Goal: Communication & Community: Answer question/provide support

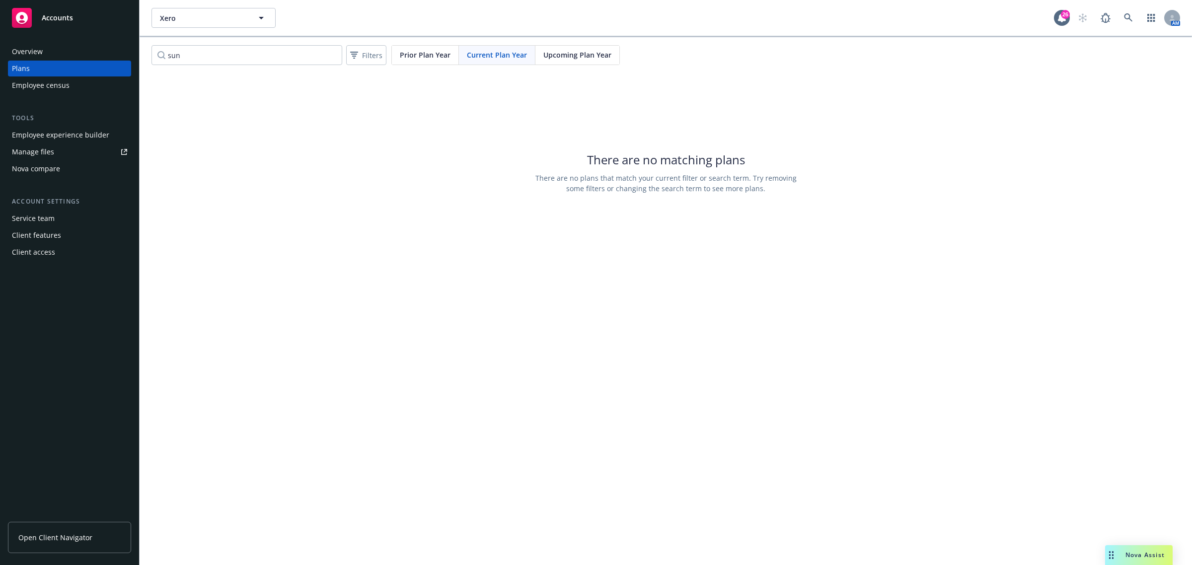
click at [1130, 553] on span "Nova Assist" at bounding box center [1145, 555] width 39 height 8
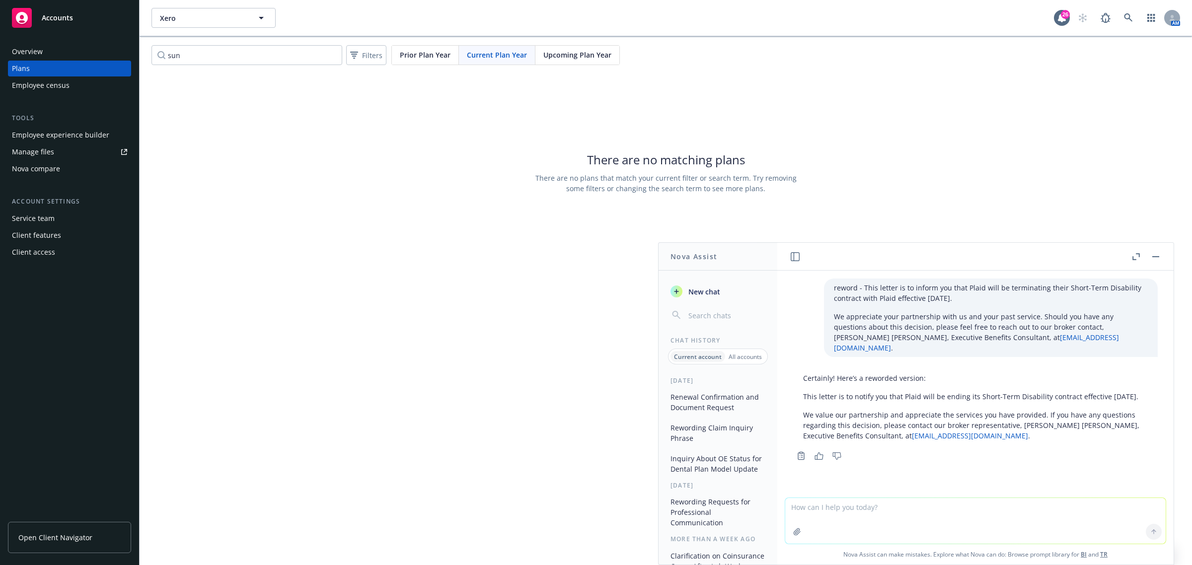
click at [876, 505] on textarea at bounding box center [975, 521] width 380 height 46
paste textarea "Thank you again for gathering us this information. We have some additional item…"
type textarea "reword - Thank you again for gathering us this information. We have some additi…"
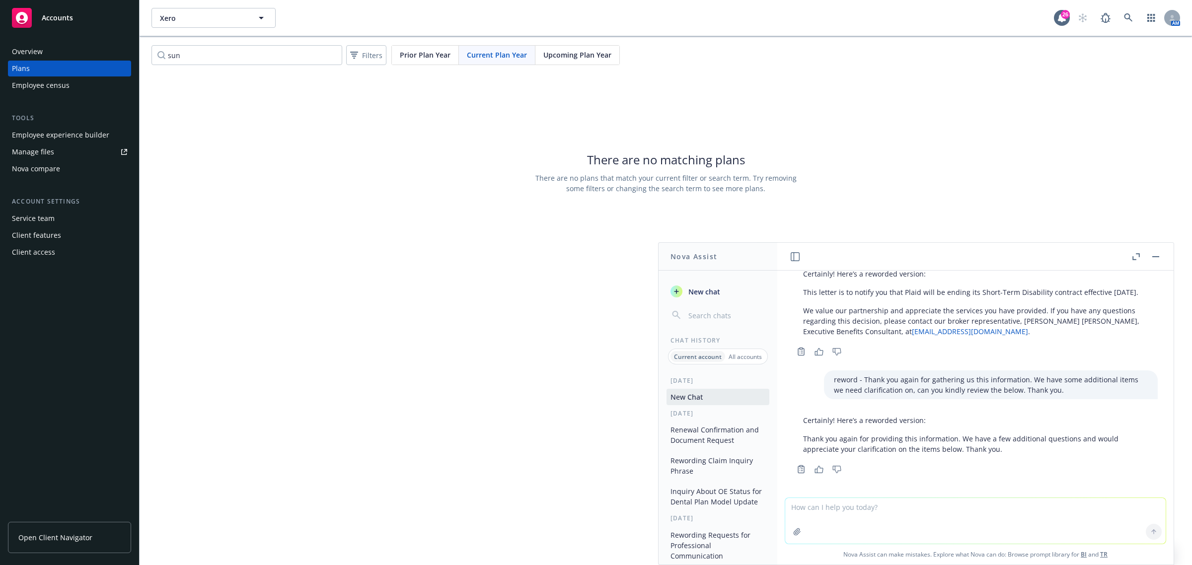
scroll to position [107, 0]
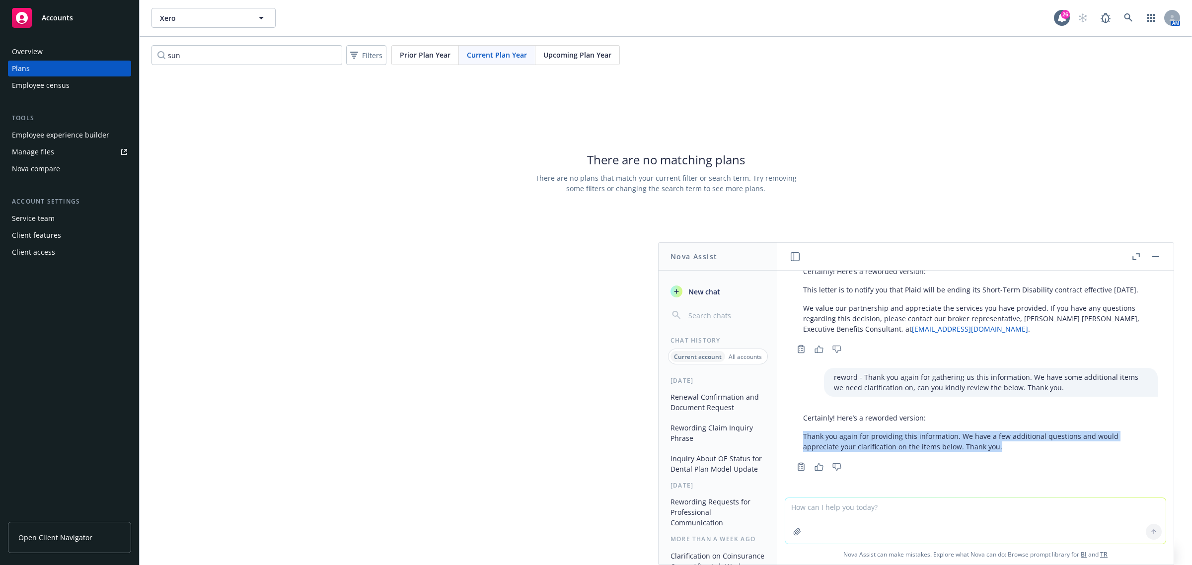
drag, startPoint x: 1007, startPoint y: 446, endPoint x: 804, endPoint y: 438, distance: 203.8
click at [804, 438] on p "Thank you again for providing this information. We have a few additional questi…" at bounding box center [975, 441] width 345 height 21
copy p "Thank you again for providing this information. We have a few additional questi…"
click at [838, 510] on textarea at bounding box center [975, 521] width 380 height 46
paste textarea "Newfront Answers is now set up for your employees to call into and get their be…"
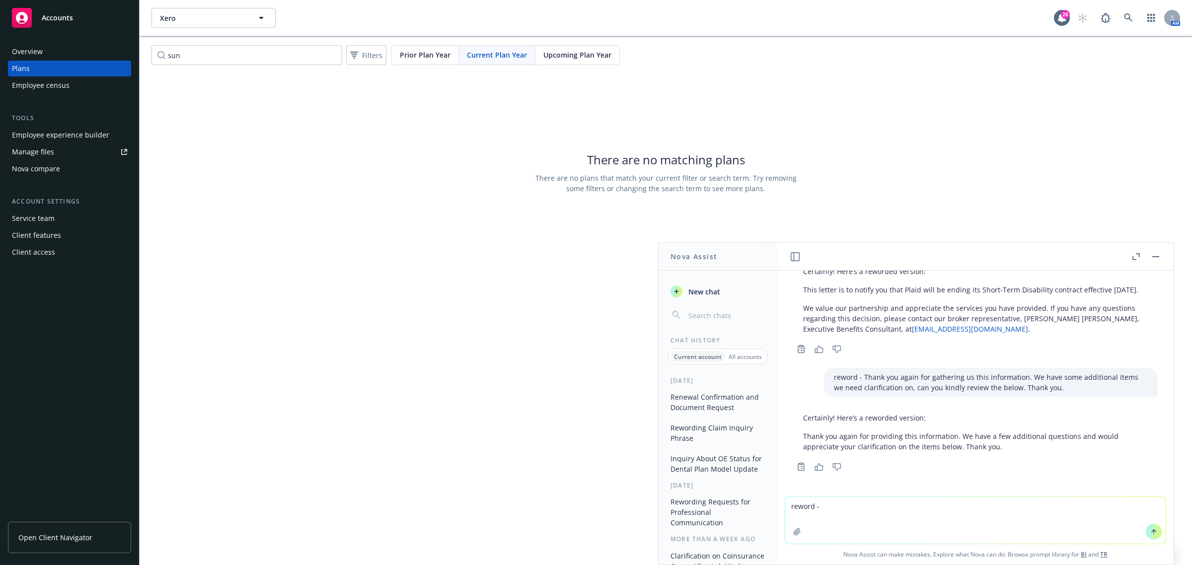
type textarea "reword - Newfront Answers is now set up for your employees to call into and get…"
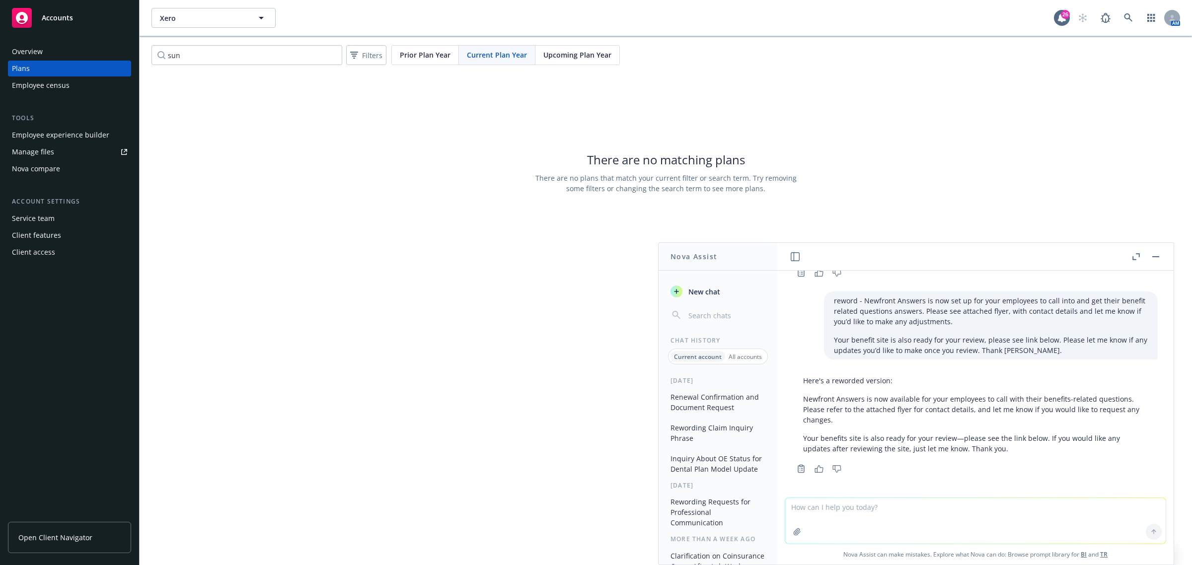
scroll to position [303, 0]
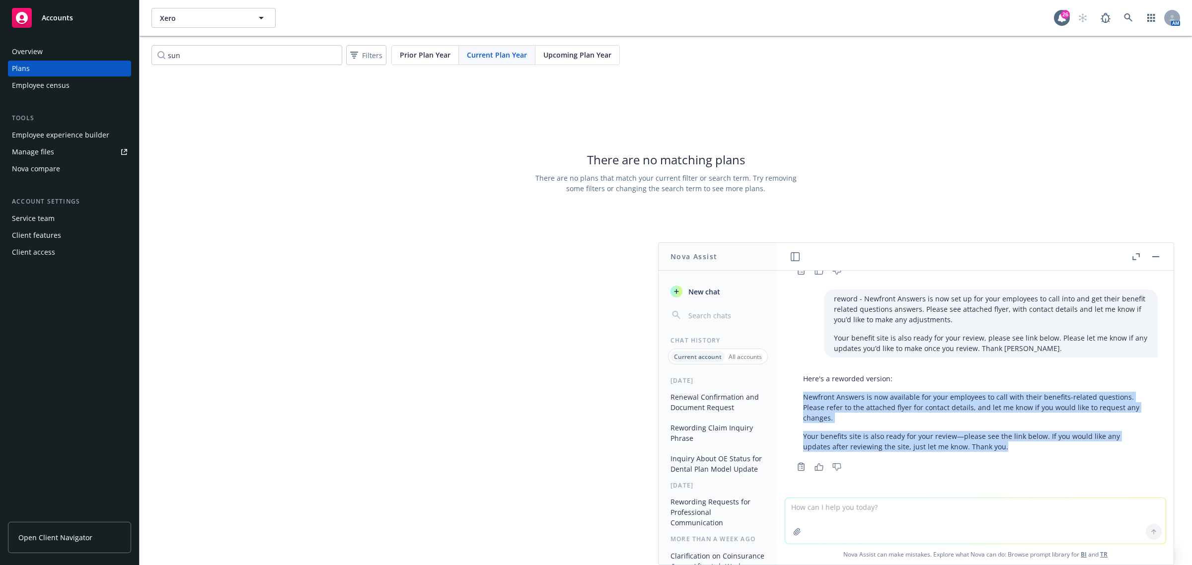
drag, startPoint x: 1006, startPoint y: 446, endPoint x: 801, endPoint y: 396, distance: 211.5
click at [801, 396] on div "Here's a reworded version: Newfront Answers is now available for your employees…" at bounding box center [975, 413] width 365 height 86
copy div "Newfront Answers is now available for your employees to call with their benefit…"
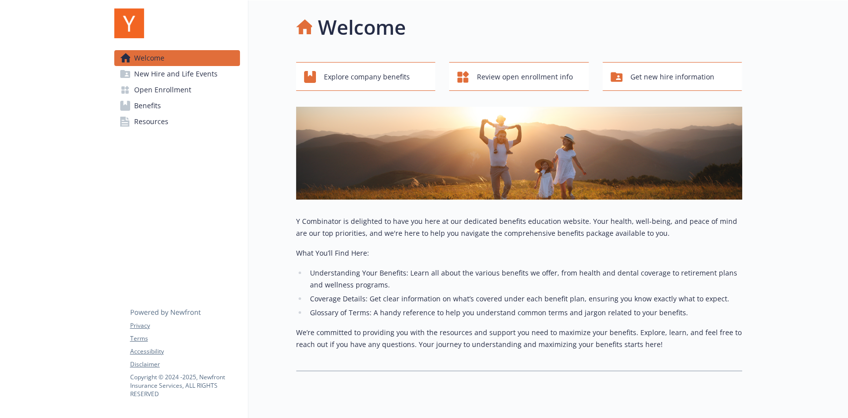
click at [157, 111] on span "Benefits" at bounding box center [147, 106] width 27 height 16
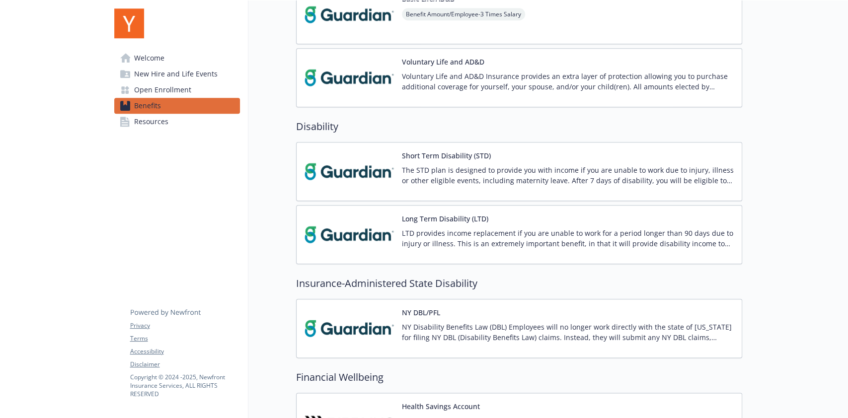
click at [516, 324] on p "NY Disability Benefits Law (DBL) Employees will no longer work directly with th…" at bounding box center [568, 332] width 332 height 21
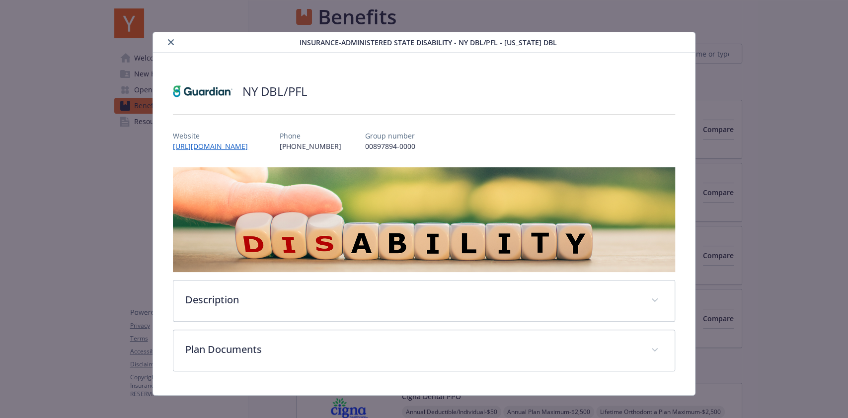
scroll to position [596, 0]
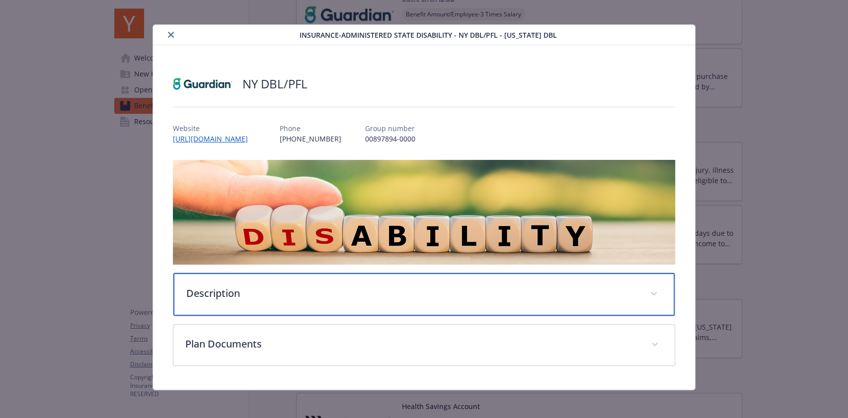
click at [483, 291] on p "Description" at bounding box center [411, 293] width 451 height 15
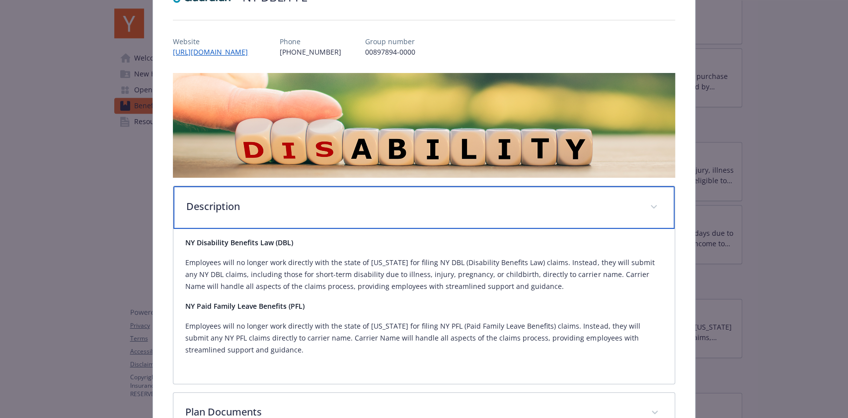
scroll to position [140, 0]
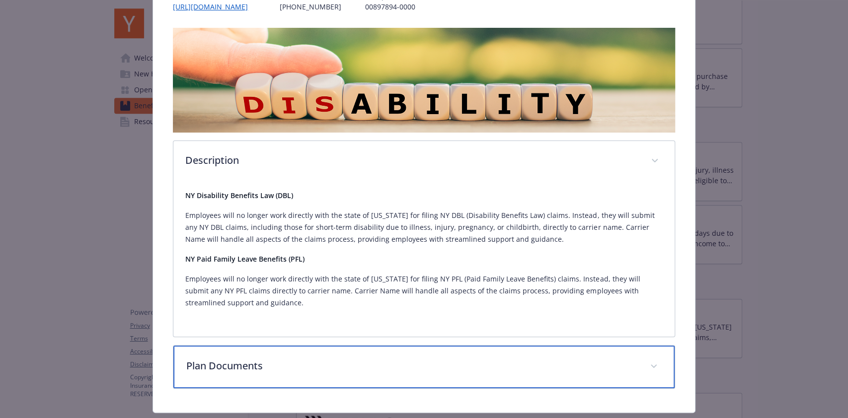
click at [375, 365] on p "Plan Documents" at bounding box center [411, 366] width 451 height 15
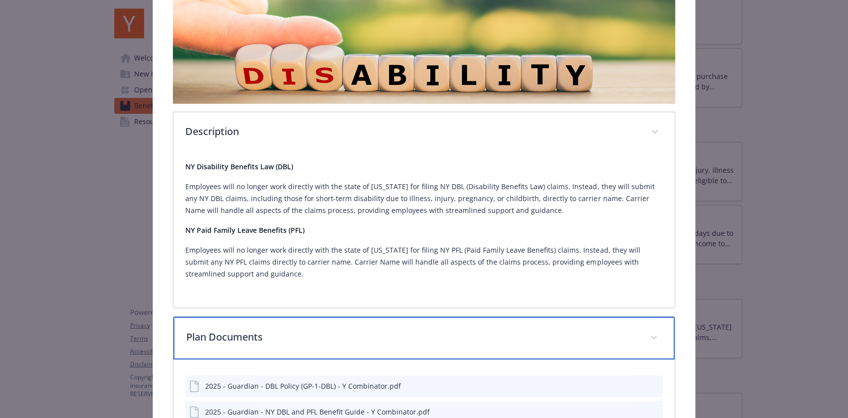
scroll to position [75, 0]
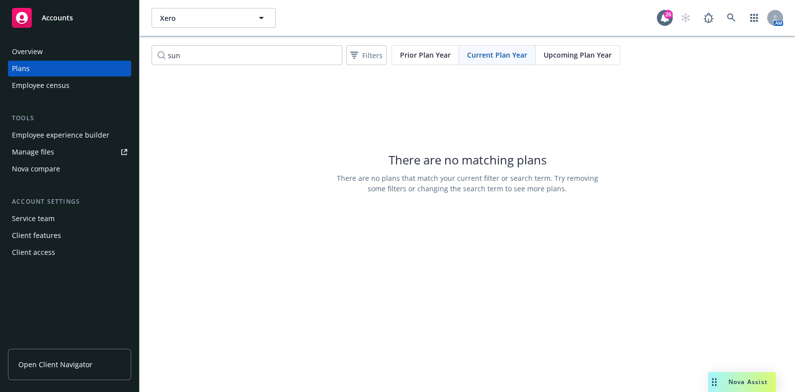
click at [730, 385] on span "Nova Assist" at bounding box center [747, 381] width 39 height 8
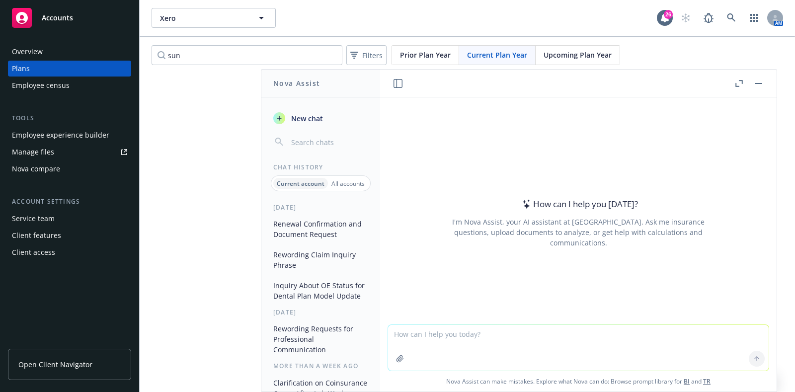
click at [436, 333] on textarea at bounding box center [578, 348] width 380 height 46
paste textarea "Hi [PERSON_NAME], Hope your week is going well! We’re looking to schedule your …"
type textarea "reword - Hi [PERSON_NAME], Hope your week is going well! We’re looking to sched…"
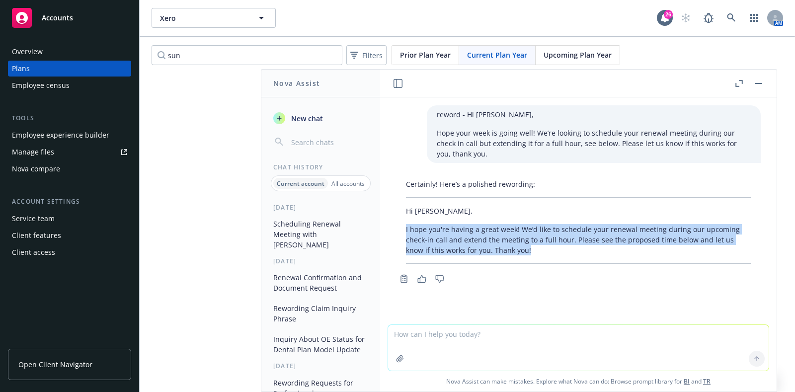
drag, startPoint x: 523, startPoint y: 254, endPoint x: 378, endPoint y: 203, distance: 153.3
click at [403, 233] on div "Certainly! Here’s a polished rewording: Hi [PERSON_NAME], I hope you're having …" at bounding box center [578, 221] width 365 height 93
copy p "I hope you're having a great week! We’d like to schedule your renewal meeting d…"
